Goal: Communication & Community: Participate in discussion

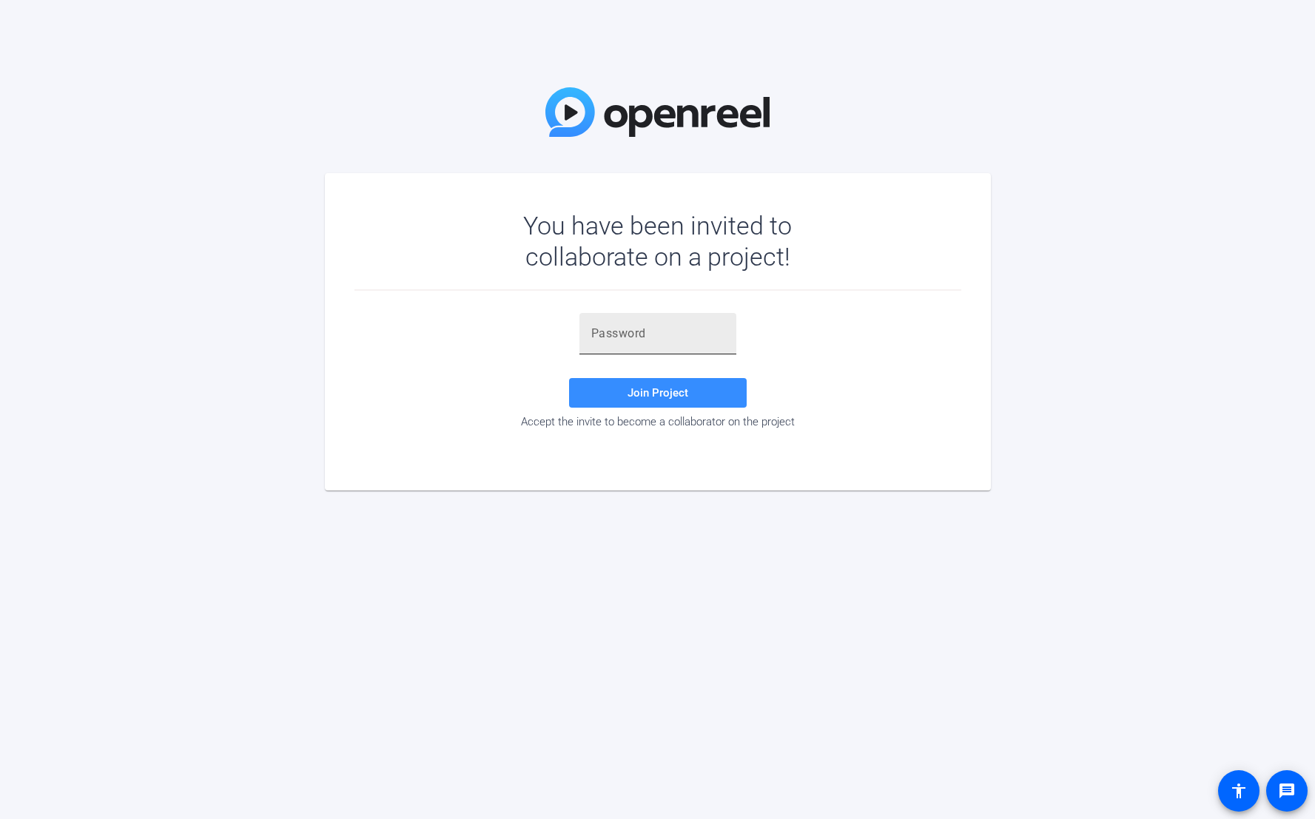
click at [676, 337] on input "text" at bounding box center [657, 334] width 133 height 18
paste input "}HYk,Q"
type input "}HYk,Q"
click at [608, 392] on span at bounding box center [658, 393] width 178 height 36
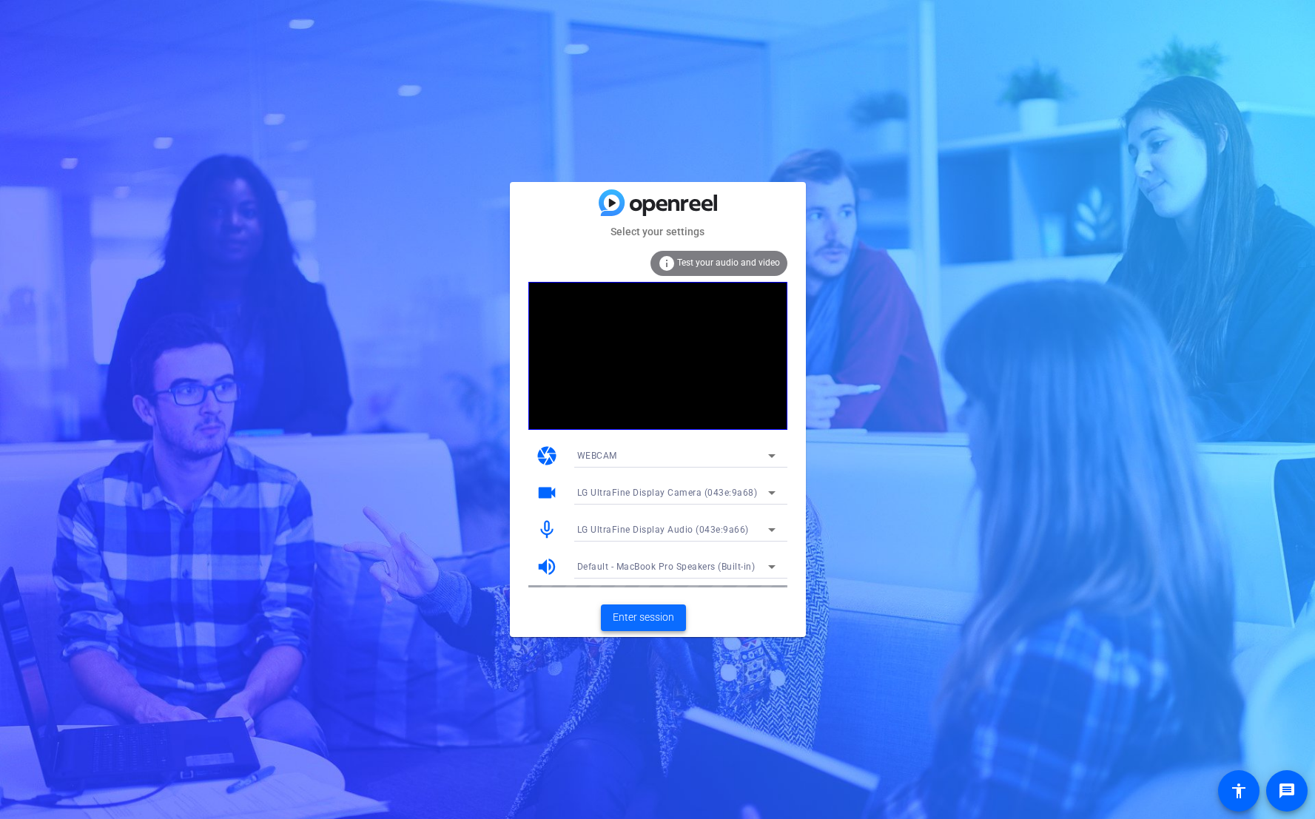
click at [668, 616] on span "Enter session" at bounding box center [643, 618] width 61 height 16
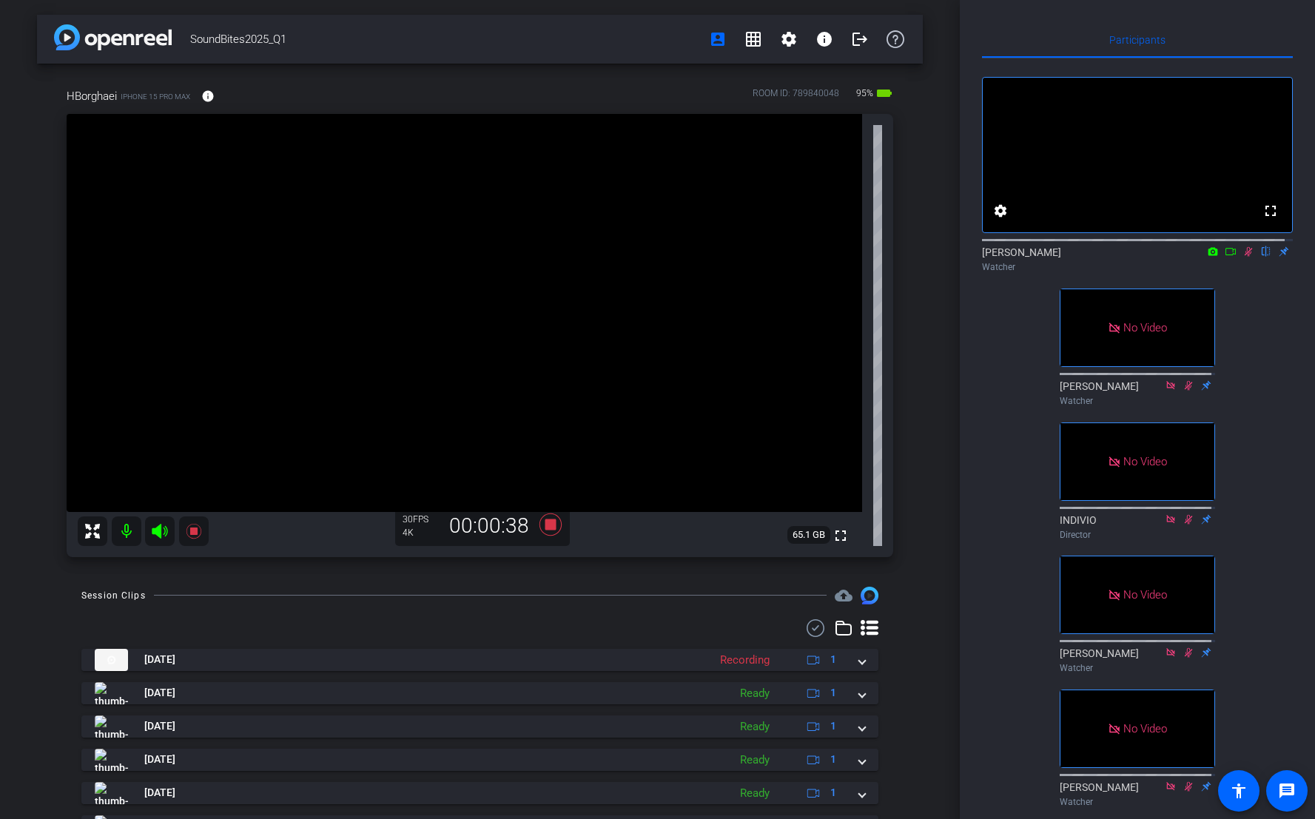
click at [1225, 257] on icon at bounding box center [1231, 252] width 12 height 10
click at [1244, 255] on icon at bounding box center [1248, 251] width 8 height 8
click at [1244, 257] on icon at bounding box center [1249, 252] width 12 height 10
click at [1227, 257] on icon at bounding box center [1231, 252] width 12 height 10
click at [1261, 257] on icon at bounding box center [1267, 252] width 12 height 10
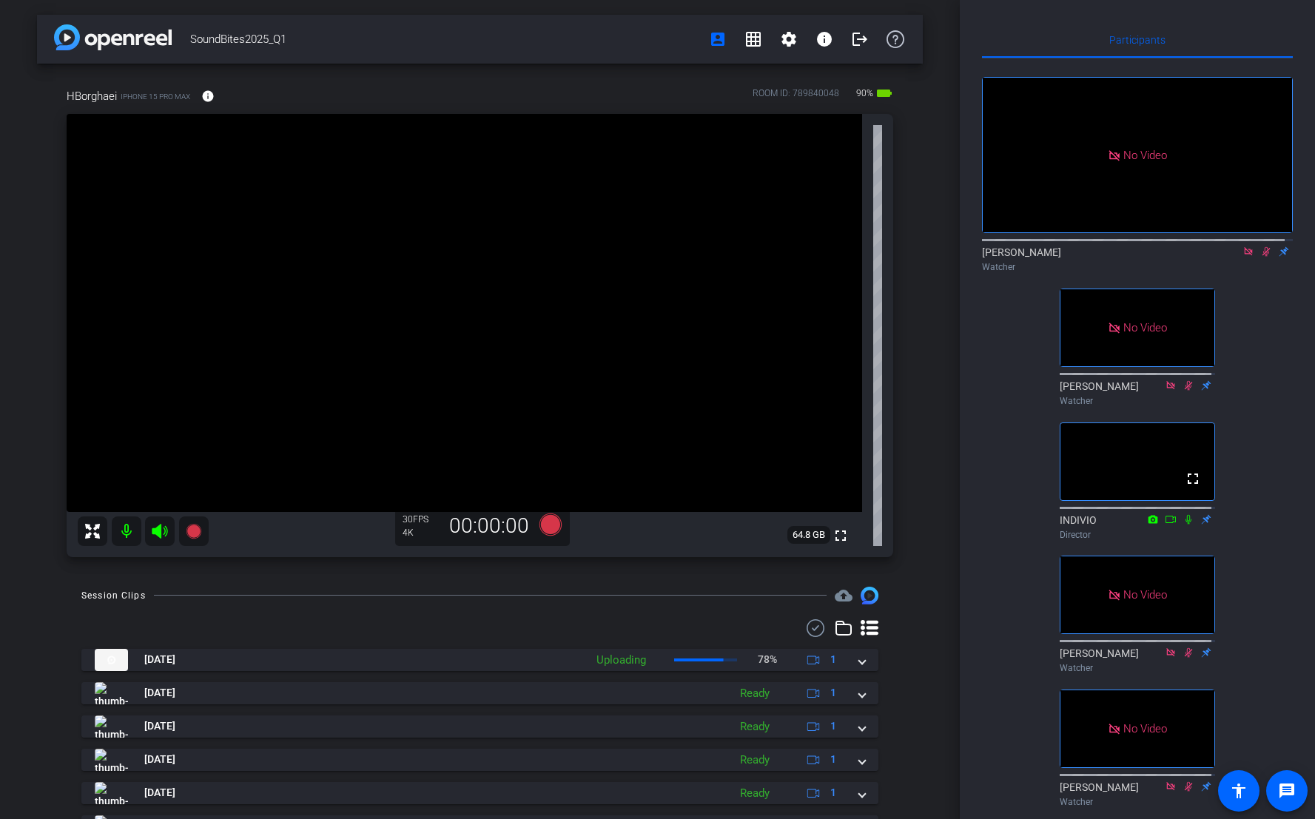
click at [1272, 313] on div "No Video [PERSON_NAME] Watcher No Video [PERSON_NAME] Watcher fullscreen INDIVI…" at bounding box center [1137, 435] width 311 height 755
click at [1244, 255] on icon at bounding box center [1248, 251] width 8 height 8
click at [1243, 257] on icon at bounding box center [1249, 252] width 12 height 10
click at [1225, 257] on icon at bounding box center [1231, 252] width 12 height 10
click at [1262, 257] on icon at bounding box center [1267, 252] width 12 height 10
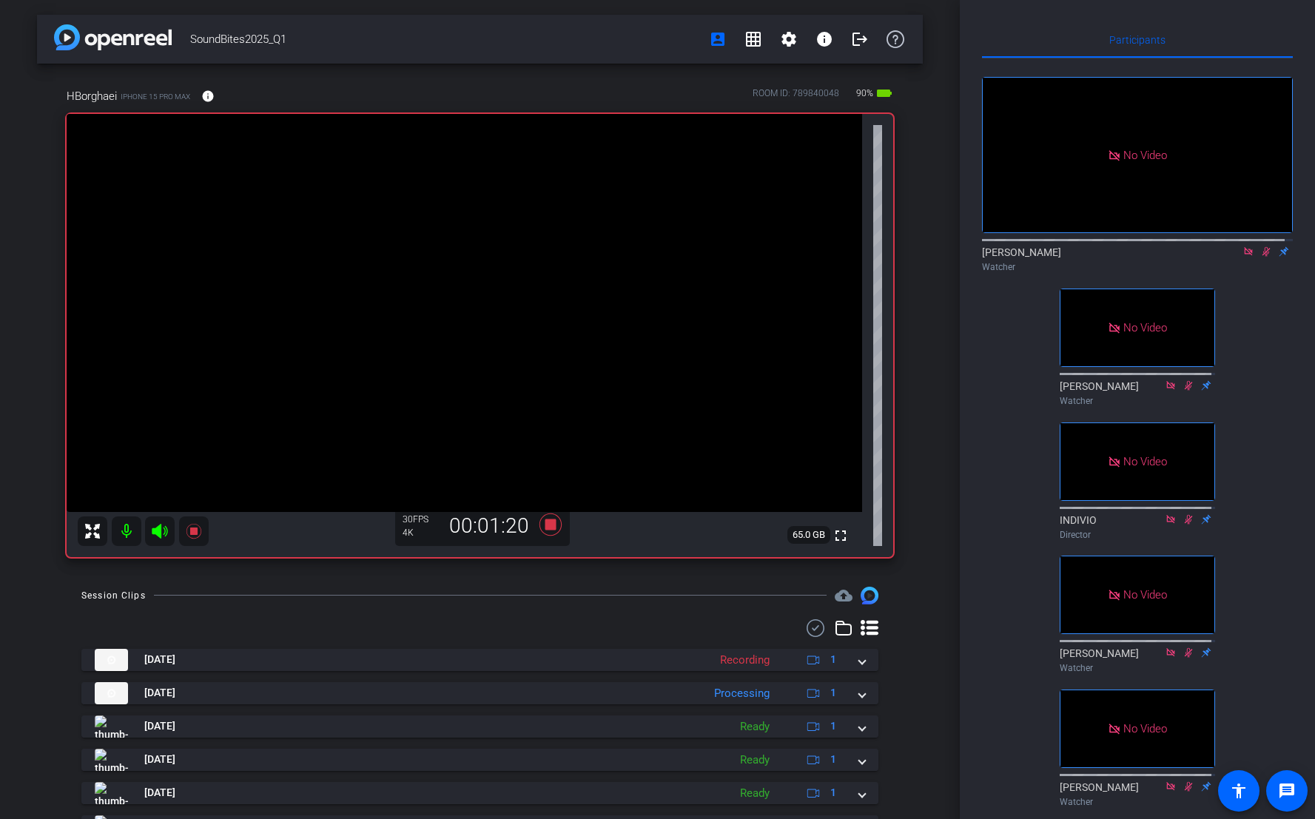
click at [1244, 255] on icon at bounding box center [1248, 251] width 8 height 8
click at [1245, 257] on icon at bounding box center [1249, 252] width 8 height 10
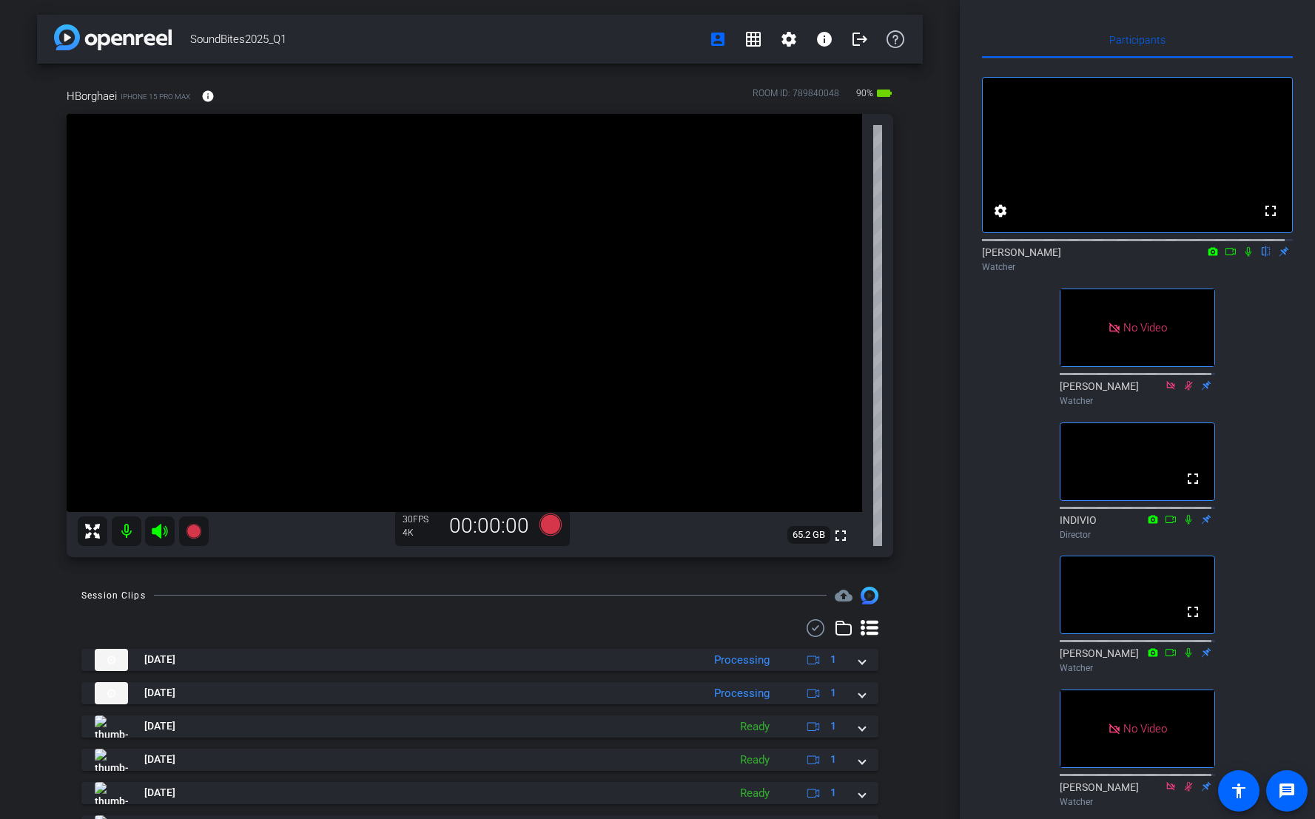
click at [1291, 366] on div "Participants fullscreen settings [PERSON_NAME] flip Watcher No Video [PERSON_NA…" at bounding box center [1137, 409] width 355 height 819
click at [1228, 257] on icon at bounding box center [1231, 252] width 12 height 10
click at [1264, 257] on icon at bounding box center [1267, 252] width 6 height 10
click at [1243, 257] on icon at bounding box center [1249, 252] width 12 height 10
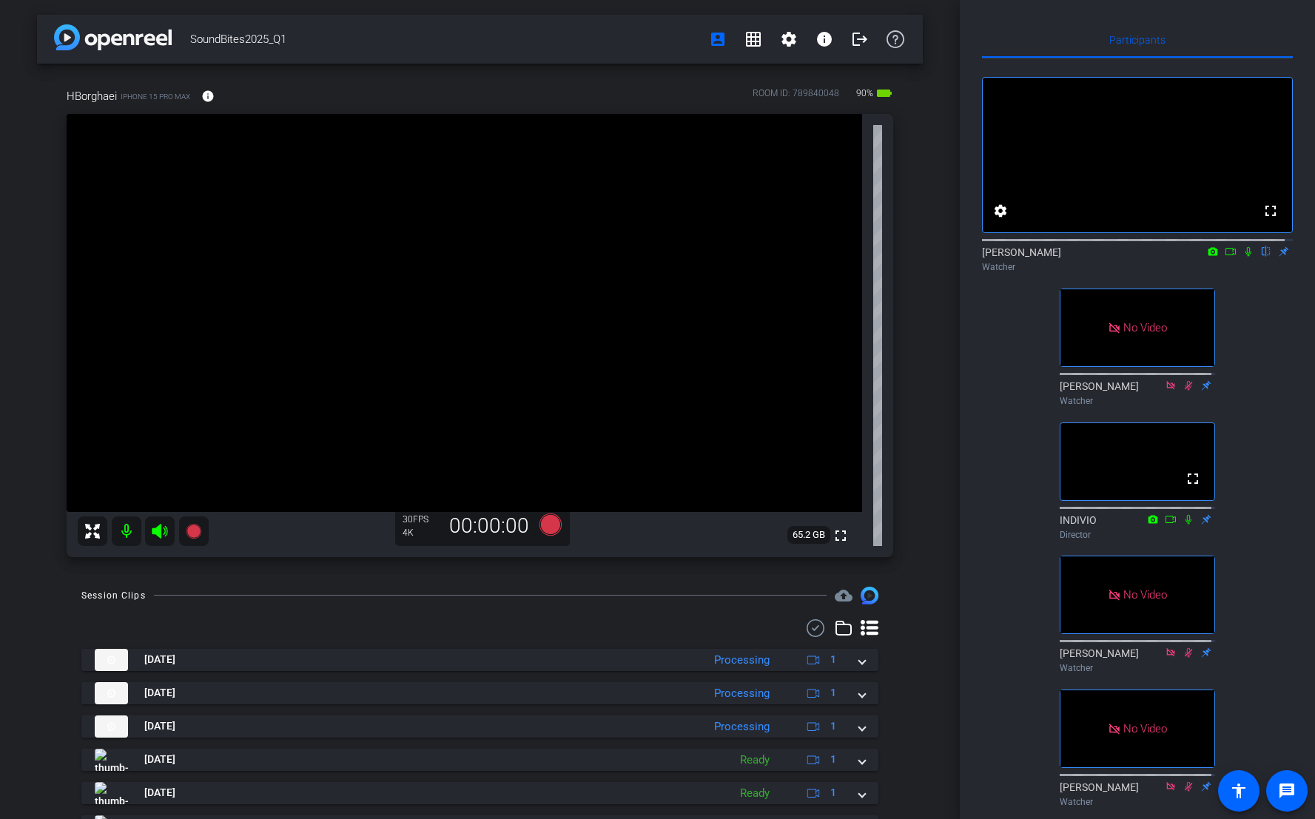
click at [1226, 255] on icon at bounding box center [1231, 251] width 10 height 7
click at [1261, 257] on icon at bounding box center [1267, 252] width 12 height 10
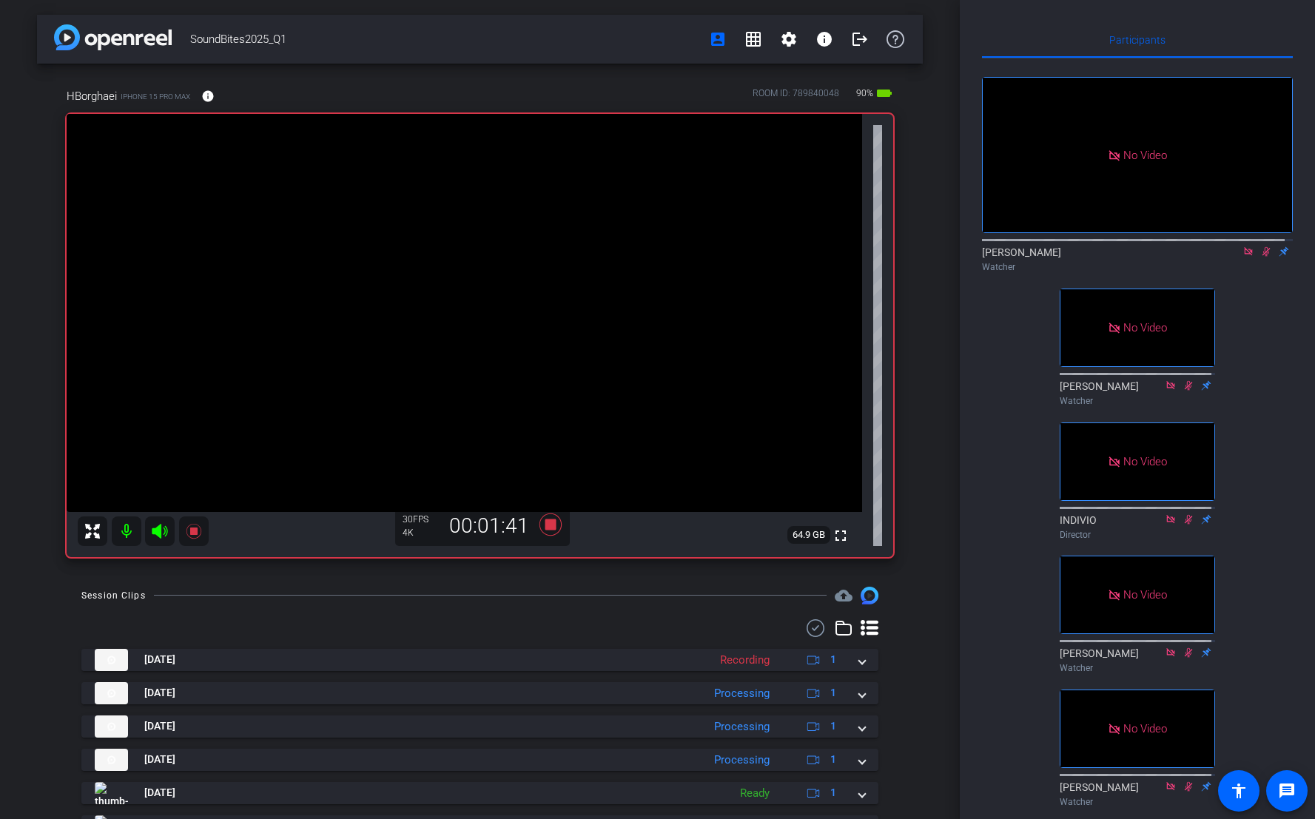
click at [1243, 257] on icon at bounding box center [1249, 252] width 12 height 10
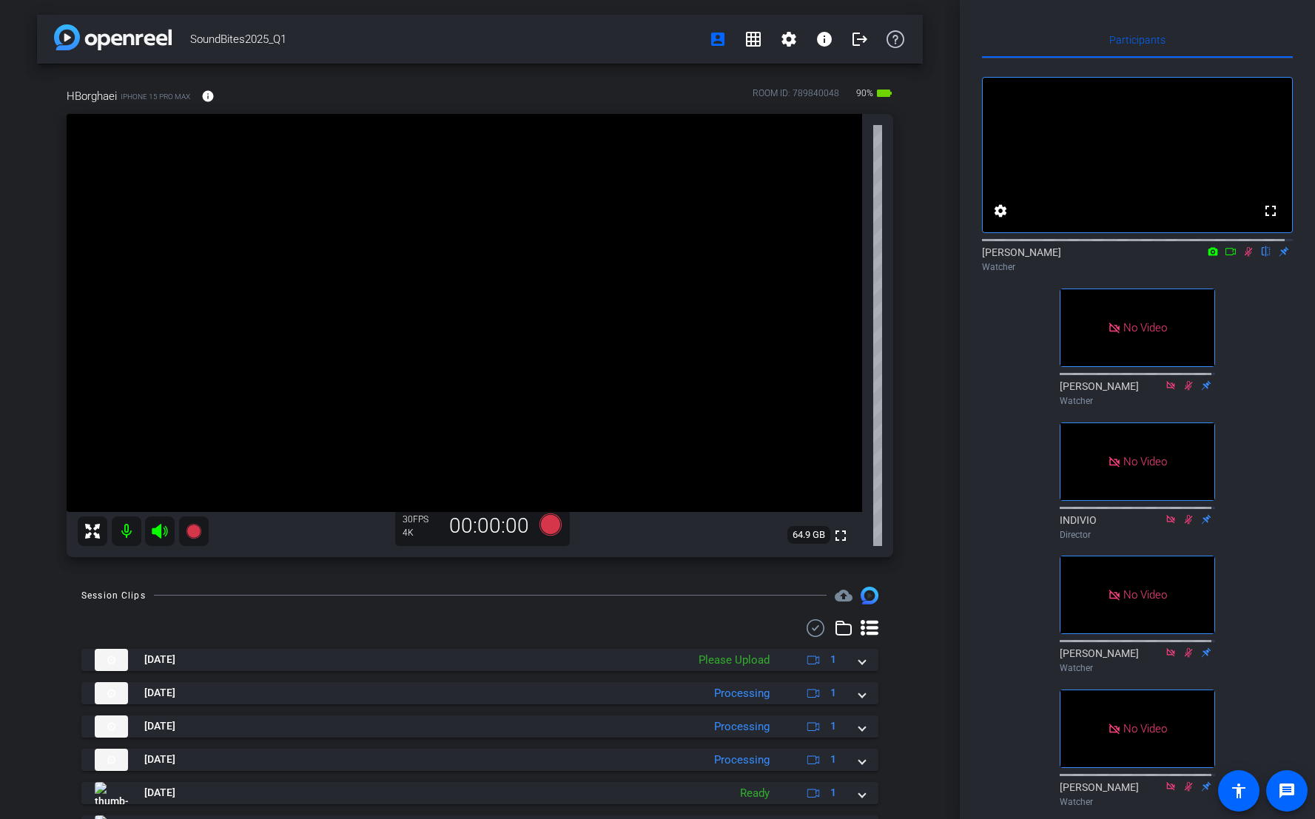
click at [1245, 257] on icon at bounding box center [1249, 252] width 8 height 10
click at [1226, 255] on icon at bounding box center [1231, 251] width 10 height 7
click at [1261, 257] on icon at bounding box center [1267, 252] width 12 height 10
click at [1244, 257] on icon at bounding box center [1249, 252] width 12 height 10
click at [1245, 257] on icon at bounding box center [1249, 252] width 8 height 10
